Goal: Transaction & Acquisition: Purchase product/service

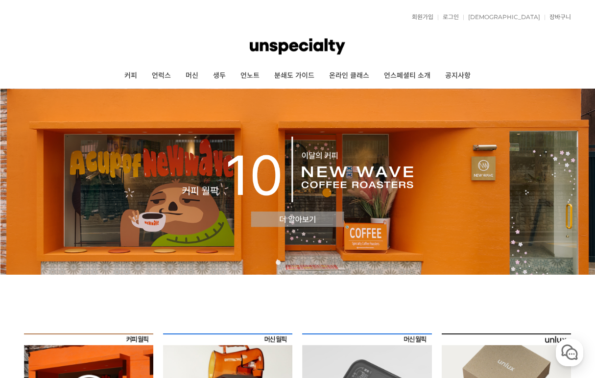
click at [138, 198] on img at bounding box center [297, 182] width 595 height 186
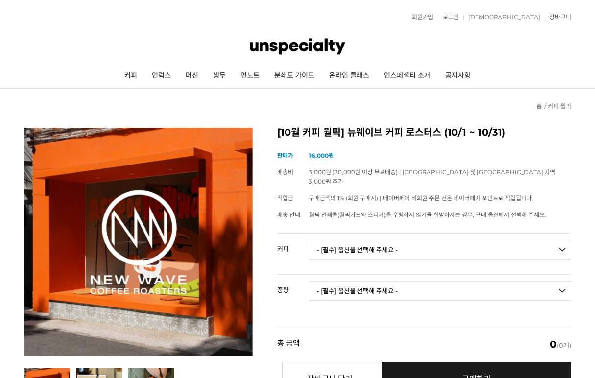
click at [151, 219] on img at bounding box center [138, 242] width 229 height 229
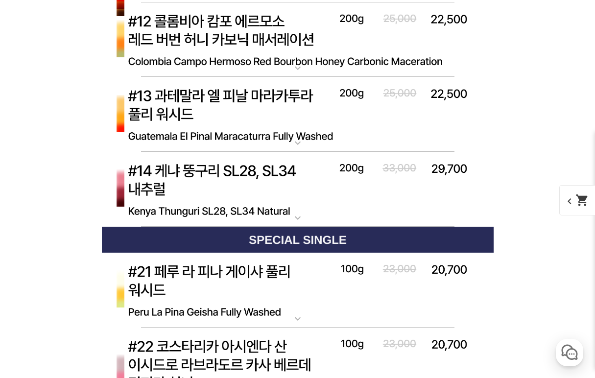
scroll to position [3616, 0]
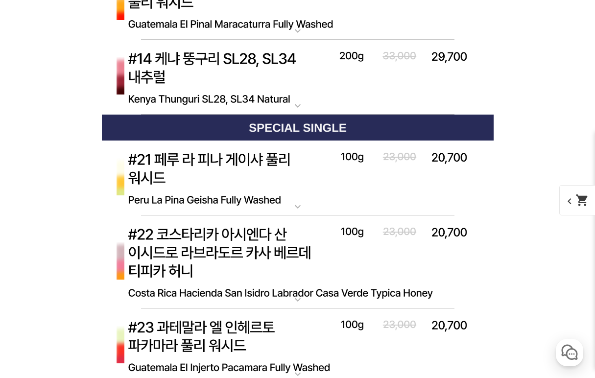
select select "#3 에티오피아 구지 우라가 고고구 에얼룸 풀리 워시드"
select select "200g"
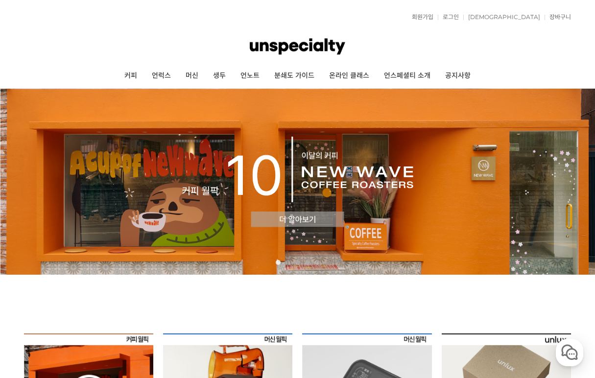
click at [214, 160] on img at bounding box center [297, 182] width 595 height 186
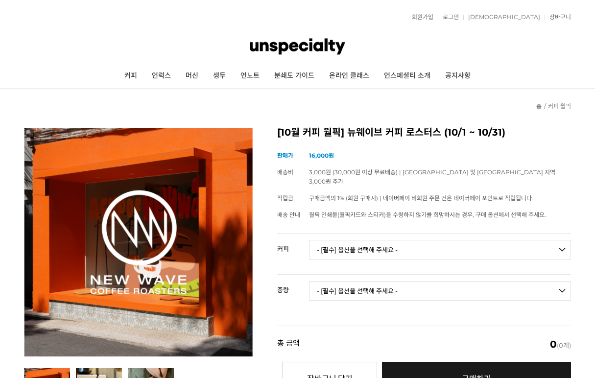
click at [184, 246] on img at bounding box center [138, 242] width 229 height 229
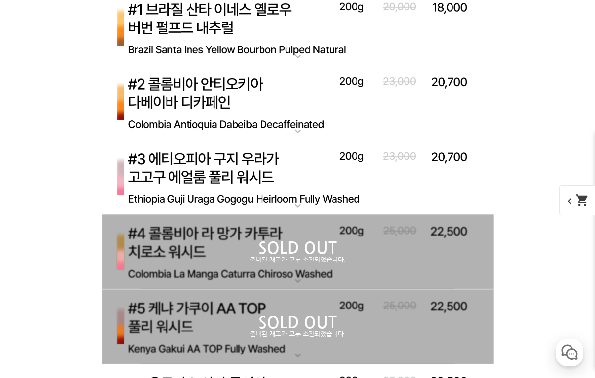
click at [277, 162] on img at bounding box center [298, 177] width 392 height 75
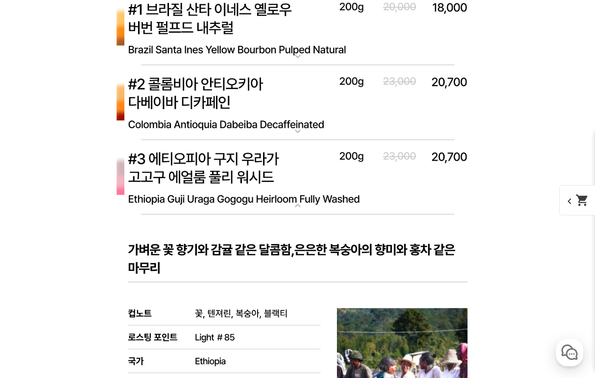
scroll to position [3515, 0]
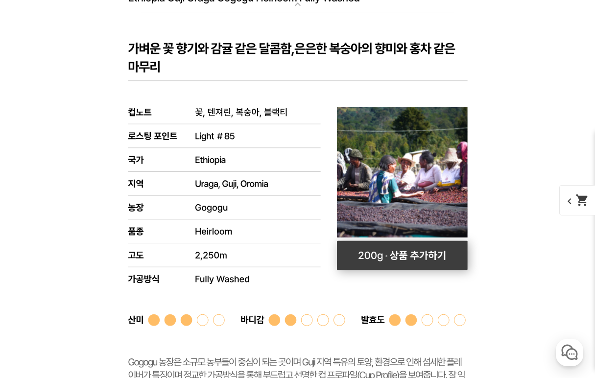
click at [369, 261] on rect at bounding box center [402, 255] width 131 height 29
select select "#3 에티오피아 구지 우라가 고고구 에얼룸 풀리 워시드"
select select "200g"
